Goal: Task Accomplishment & Management: Complete application form

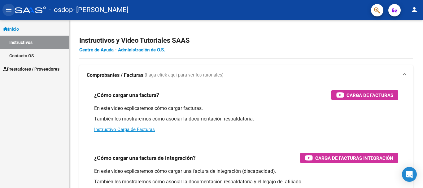
click at [8, 11] on mat-icon "menu" at bounding box center [8, 9] width 7 height 7
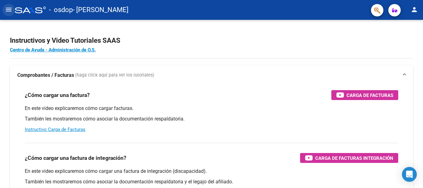
click at [7, 11] on mat-icon "menu" at bounding box center [8, 9] width 7 height 7
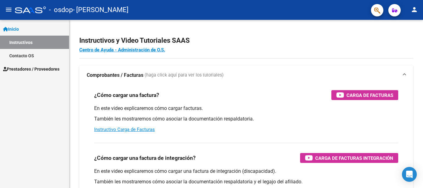
click at [28, 68] on span "Prestadores / Proveedores" at bounding box center [31, 69] width 56 height 7
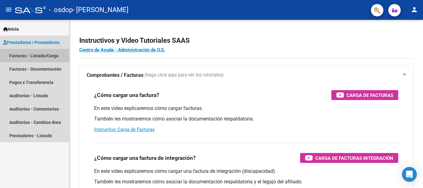
click at [36, 55] on link "Facturas - Listado/Carga" at bounding box center [34, 55] width 69 height 13
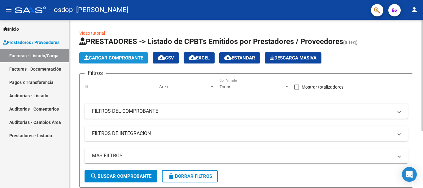
click at [119, 57] on span "Cargar Comprobante" at bounding box center [113, 58] width 59 height 6
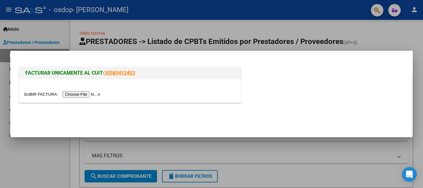
click at [94, 95] on input "file" at bounding box center [63, 94] width 78 height 7
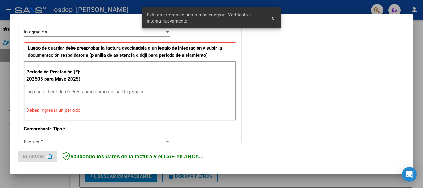
scroll to position [155, 0]
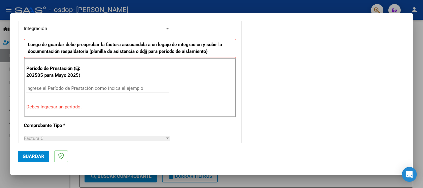
click at [104, 89] on input "Ingrese el Período de Prestación como indica el ejemplo" at bounding box center [97, 88] width 143 height 6
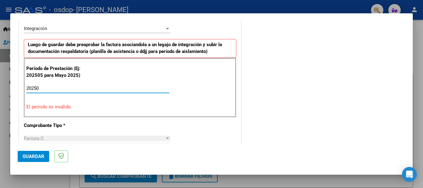
type input "202508"
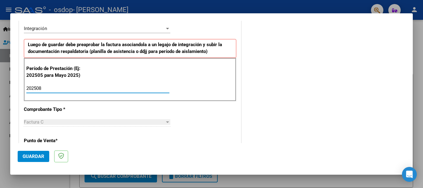
click at [106, 89] on input "202508" at bounding box center [97, 88] width 143 height 6
type input "202508"
click at [166, 122] on div at bounding box center [167, 122] width 3 height 2
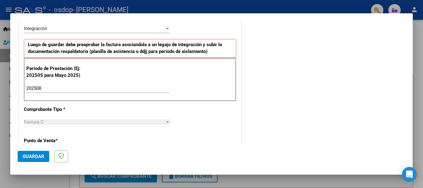
click at [87, 121] on div "Factura C" at bounding box center [94, 122] width 141 height 6
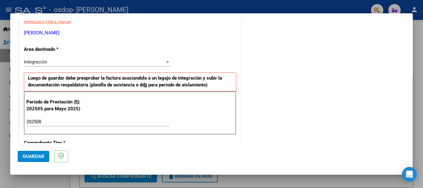
scroll to position [124, 0]
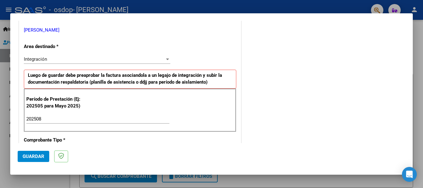
click at [168, 59] on div at bounding box center [168, 59] width 6 height 5
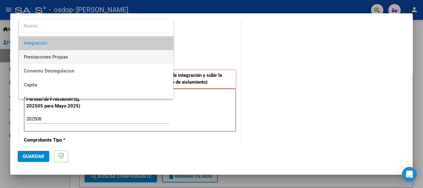
scroll to position [46, 0]
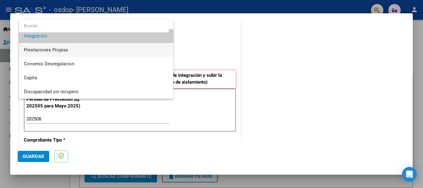
click at [83, 50] on span "Prestaciones Propias" at bounding box center [96, 50] width 145 height 14
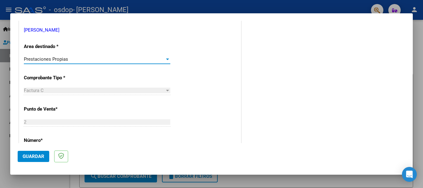
click at [167, 59] on div at bounding box center [167, 60] width 3 height 2
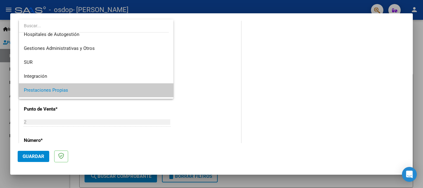
scroll to position [0, 0]
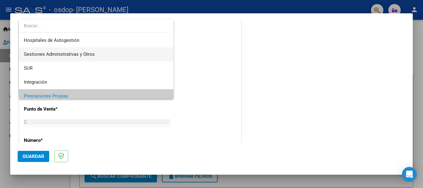
click at [100, 53] on span "Gestiones Administrativas y Otros" at bounding box center [96, 54] width 145 height 14
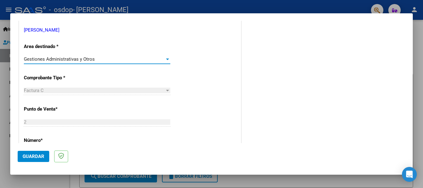
click at [167, 59] on div at bounding box center [167, 60] width 3 height 2
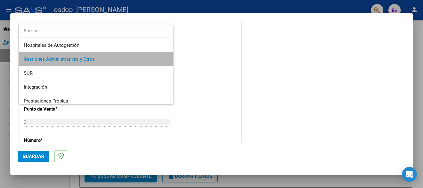
click at [103, 60] on span "Gestiones Administrativas y Otros" at bounding box center [96, 59] width 145 height 14
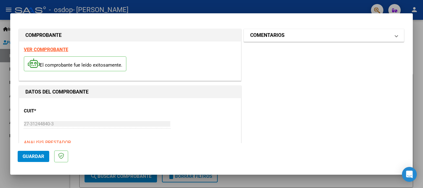
click at [395, 36] on span at bounding box center [396, 35] width 2 height 7
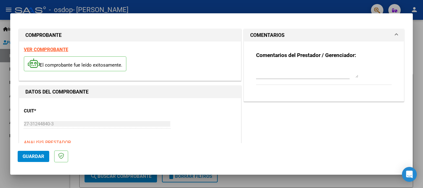
click at [395, 36] on span at bounding box center [396, 35] width 2 height 7
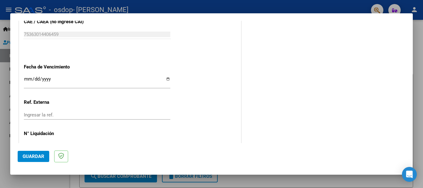
scroll to position [360, 0]
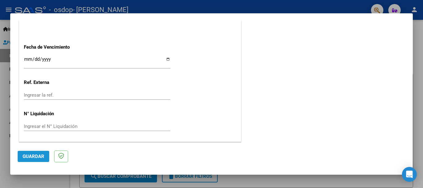
click at [35, 157] on span "Guardar" at bounding box center [34, 157] width 22 height 6
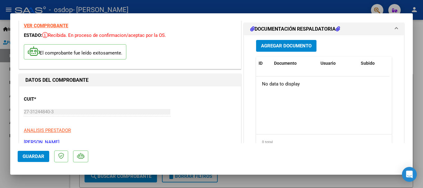
scroll to position [0, 0]
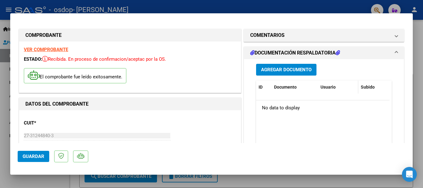
click at [327, 86] on span "Usuario" at bounding box center [328, 87] width 15 height 5
click at [38, 156] on span "Guardar" at bounding box center [34, 157] width 22 height 6
click at [292, 68] on span "Agregar Documento" at bounding box center [286, 70] width 50 height 6
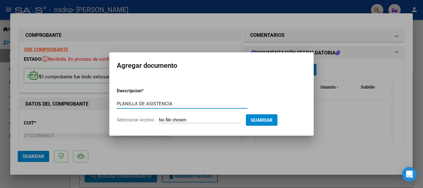
type input "PLANILLA DE ASISTENCIA"
click at [133, 122] on span "Seleccionar Archivo" at bounding box center [135, 119] width 37 height 5
click at [159, 122] on input "Seleccionar Archivo" at bounding box center [200, 120] width 82 height 6
type input "C:\fakepath\CamScanner [DATE] 21.55.pdf"
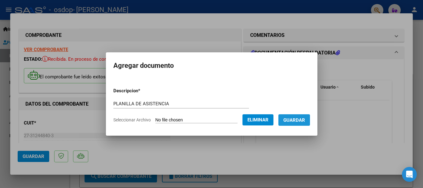
click at [302, 120] on span "Guardar" at bounding box center [294, 120] width 22 height 6
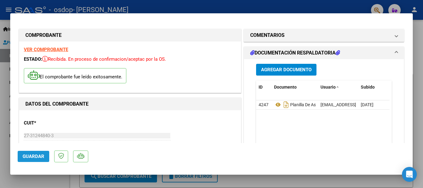
click at [30, 156] on span "Guardar" at bounding box center [34, 157] width 22 height 6
click at [418, 75] on div at bounding box center [211, 94] width 423 height 188
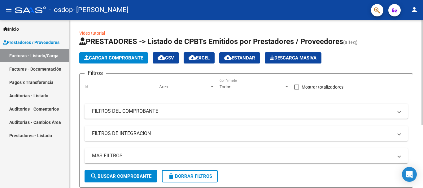
click at [400, 136] on span at bounding box center [399, 133] width 2 height 7
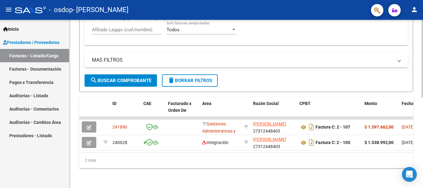
scroll to position [196, 0]
